Goal: Task Accomplishment & Management: Complete application form

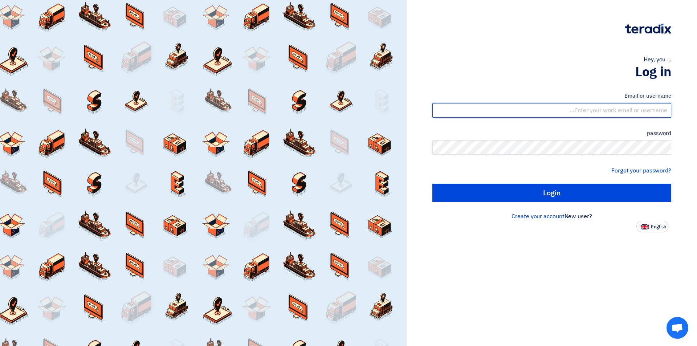
type input "[EMAIL_ADDRESS][DOMAIN_NAME]"
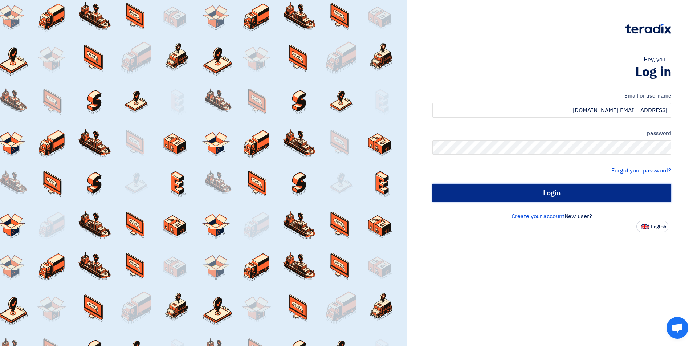
click at [496, 189] on input "Login" at bounding box center [552, 193] width 239 height 18
type input "Sign in"
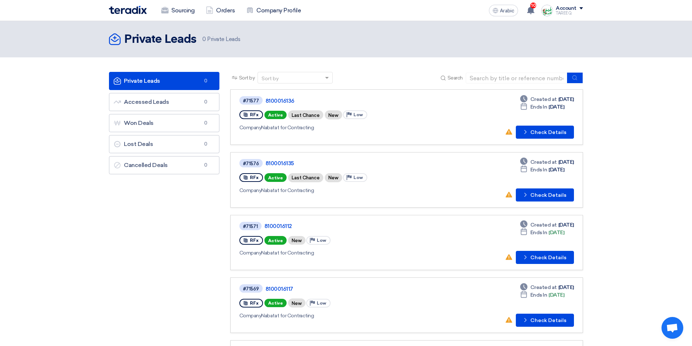
click at [544, 139] on link "#71577 8100016136 RFx Active Last Chance New Priority Low Company Nabatat for C…" at bounding box center [406, 117] width 353 height 56
click at [544, 136] on button "Check details Check Details" at bounding box center [545, 132] width 58 height 13
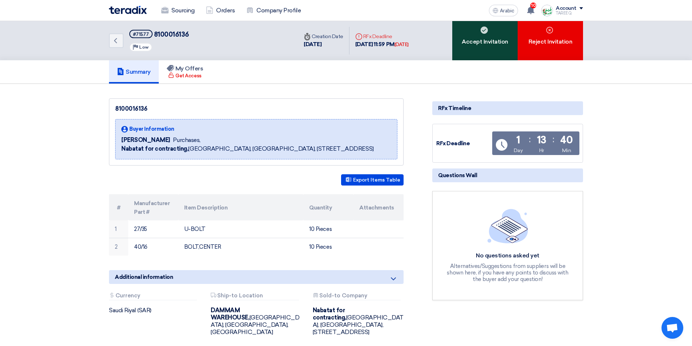
click at [462, 53] on div "Accept Invitation" at bounding box center [484, 40] width 65 height 39
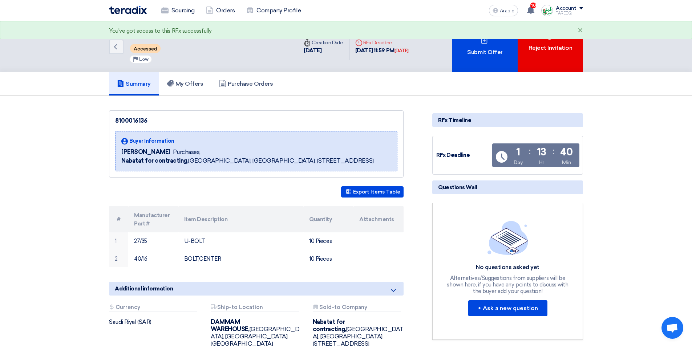
click at [462, 53] on div "Submit Offer" at bounding box center [484, 46] width 65 height 51
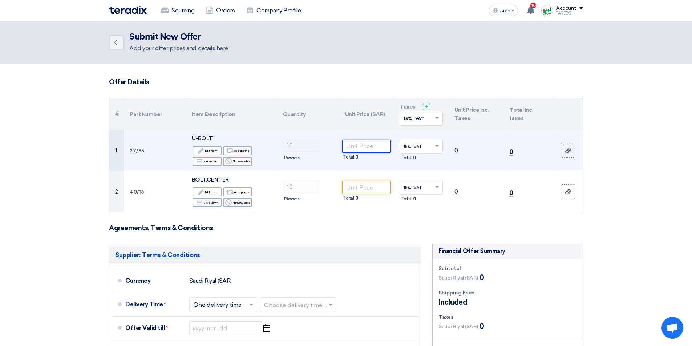
click at [364, 148] on input "number" at bounding box center [366, 146] width 49 height 13
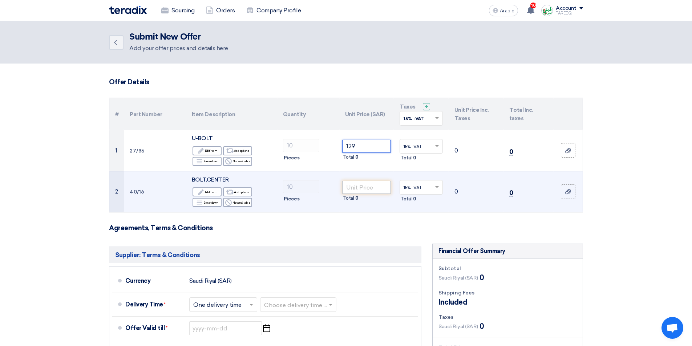
type input "129"
click at [371, 186] on input "number" at bounding box center [366, 187] width 49 height 13
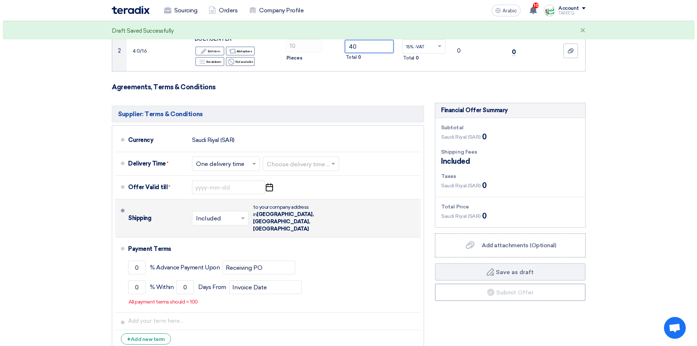
scroll to position [145, 0]
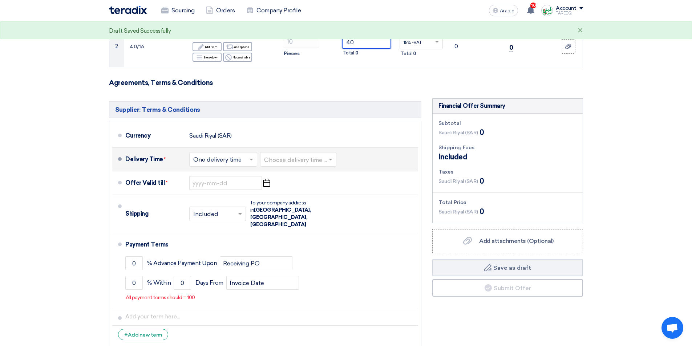
type input "40"
click at [306, 160] on input "text" at bounding box center [298, 160] width 69 height 11
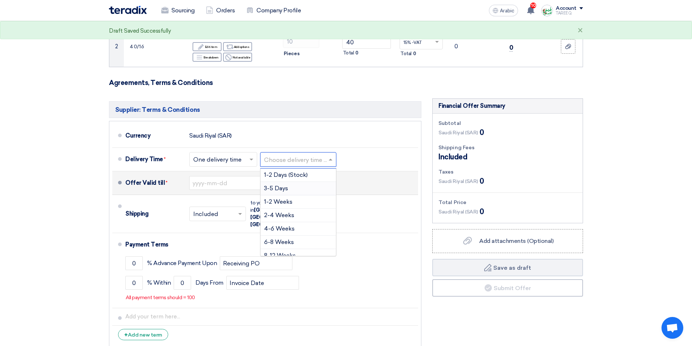
click at [267, 192] on div "3-5 Days" at bounding box center [298, 188] width 76 height 13
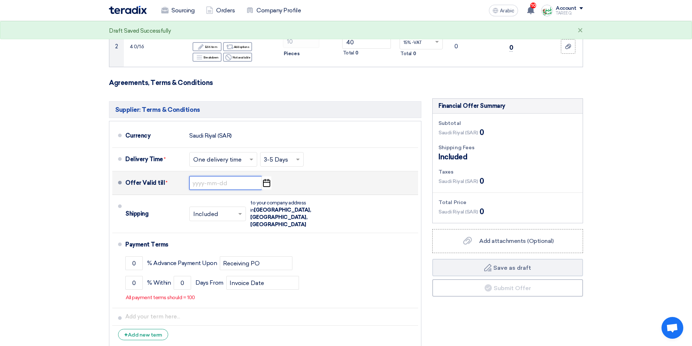
click at [226, 188] on input at bounding box center [225, 183] width 73 height 14
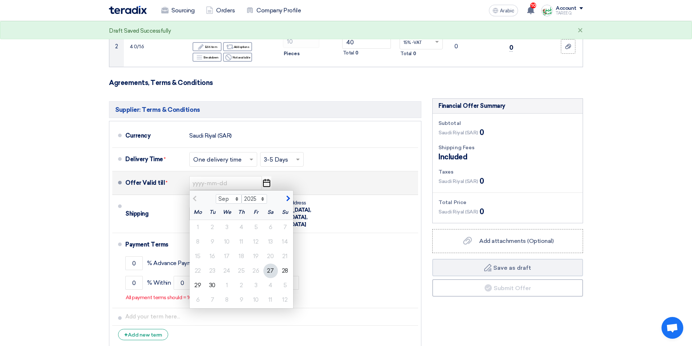
click at [285, 201] on span "button" at bounding box center [287, 198] width 4 height 7
select select "10"
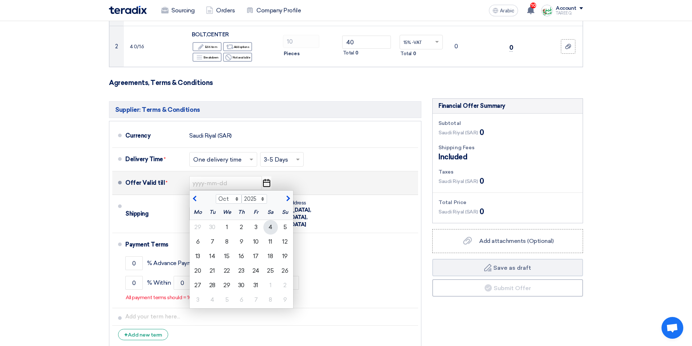
click at [274, 229] on div "4" at bounding box center [270, 227] width 15 height 15
type input "10/4/2025"
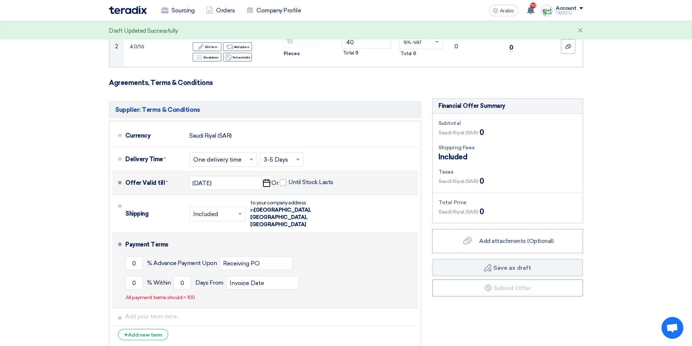
click at [125, 269] on li "Payment Terms 0 % Advance Payment Upon Receiving PO 0 % Within 0" at bounding box center [265, 270] width 306 height 75
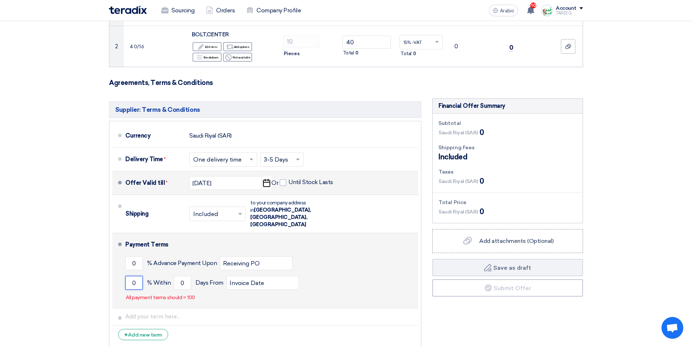
drag, startPoint x: 131, startPoint y: 267, endPoint x: 172, endPoint y: 259, distance: 41.5
click at [131, 276] on input "0" at bounding box center [133, 283] width 17 height 14
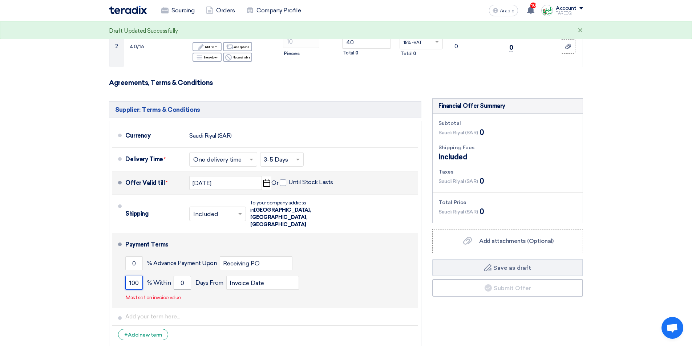
type input "100"
click at [181, 276] on input "0" at bounding box center [182, 283] width 17 height 14
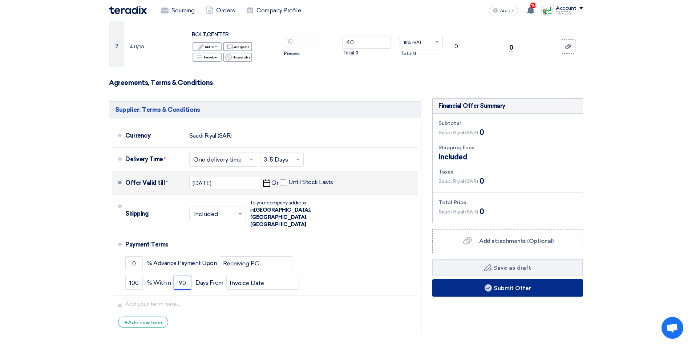
type input "90"
click at [487, 285] on use at bounding box center [488, 287] width 7 height 7
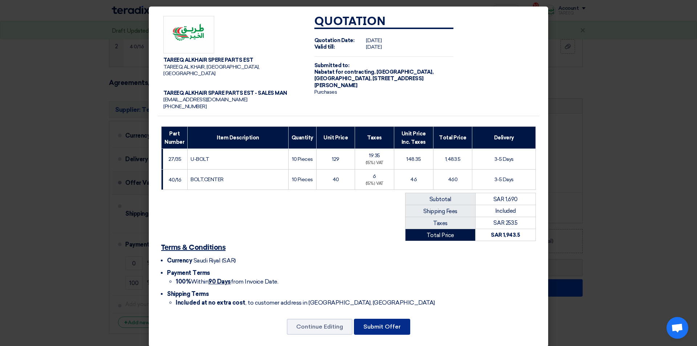
click at [396, 323] on font "Submit Offer" at bounding box center [382, 326] width 37 height 7
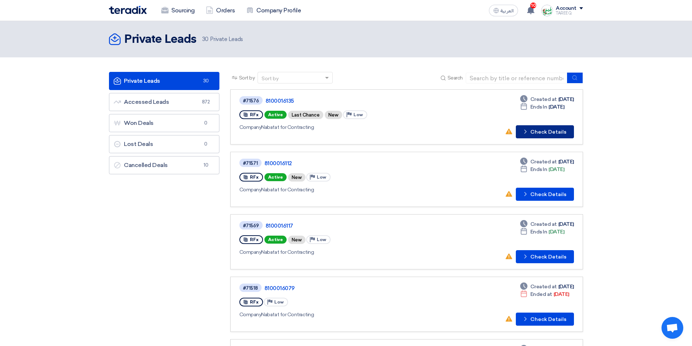
click at [546, 134] on button "Check details Check Details" at bounding box center [545, 131] width 58 height 13
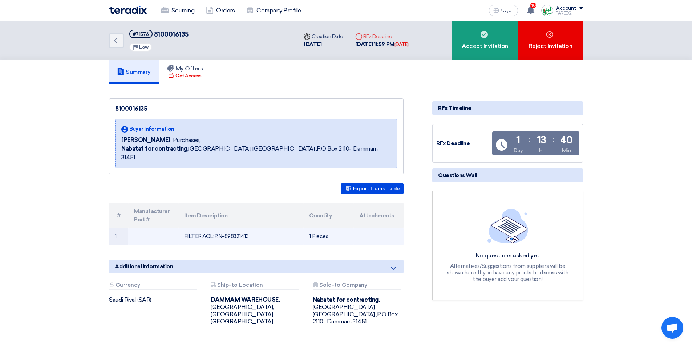
click at [237, 228] on td "FILTER,ACL:P.N-898321413" at bounding box center [240, 236] width 125 height 17
click at [238, 228] on td "FILTER,ACL:P.N-898321413" at bounding box center [240, 236] width 125 height 17
copy td "898321413"
click at [241, 228] on td "FILTER,ACL:P.N-898321413" at bounding box center [240, 236] width 125 height 17
click at [240, 228] on td "FILTER,ACL:P.N-898321413" at bounding box center [240, 236] width 125 height 17
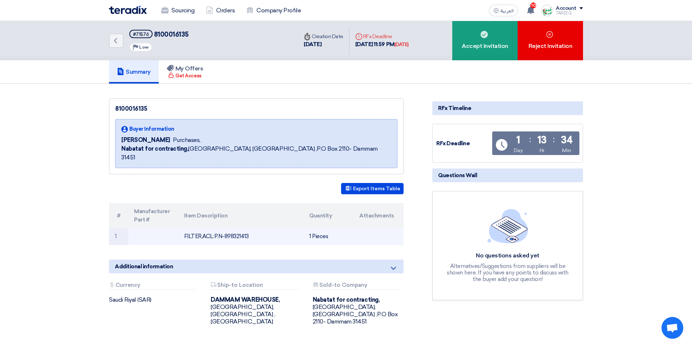
click at [240, 228] on td "FILTER,ACL:P.N-898321413" at bounding box center [240, 236] width 125 height 17
copy td "898321413"
